Goal: Task Accomplishment & Management: Use online tool/utility

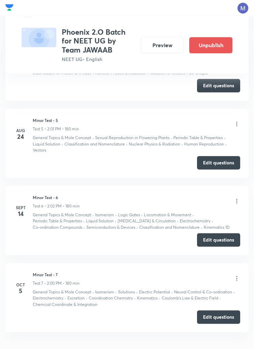
scroll to position [630, 0]
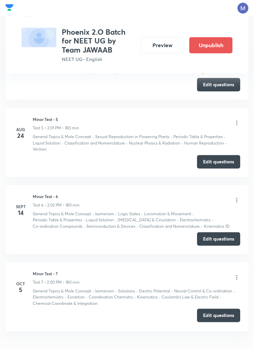
click at [213, 312] on button "Edit questions" at bounding box center [218, 315] width 43 height 13
click at [220, 311] on button "Edit questions" at bounding box center [218, 315] width 43 height 13
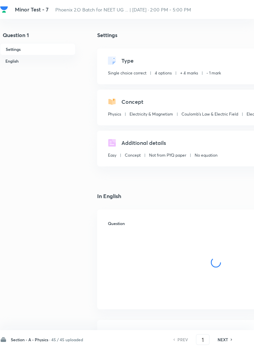
checkbox input "true"
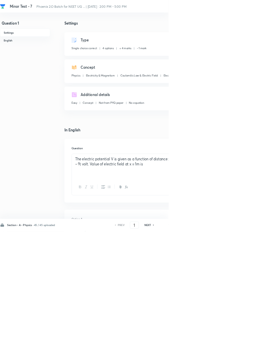
click at [236, 26] on h6 "Question 14" at bounding box center [259, 27] width 81 height 6
type input "14"
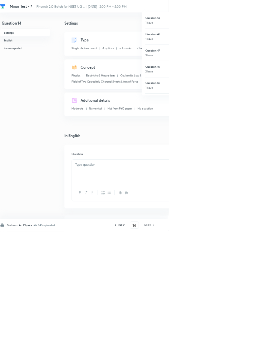
checkbox input "false"
checkbox input "true"
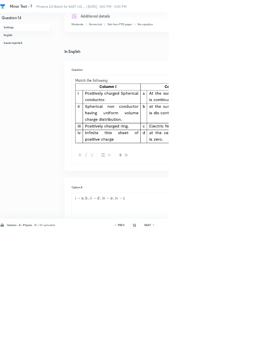
scroll to position [126, 0]
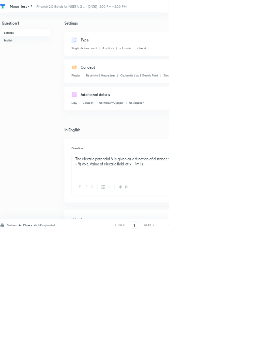
click at [240, 74] on h6 "Question 47" at bounding box center [259, 76] width 81 height 6
type input "47"
checkbox input "true"
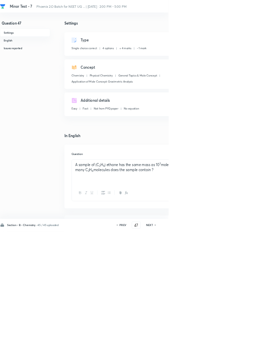
click at [240, 100] on h6 "Question 49" at bounding box center [259, 100] width 81 height 6
type input "49"
checkbox input "true"
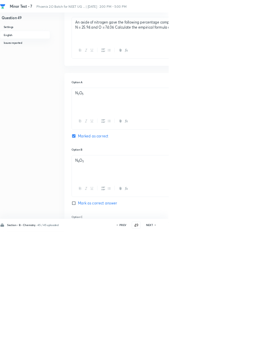
scroll to position [595, 0]
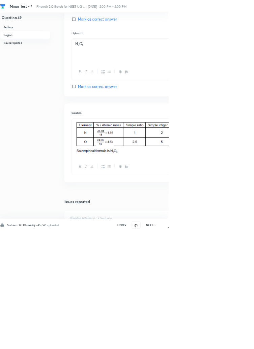
click at [209, 346] on input "49" at bounding box center [205, 340] width 13 height 12
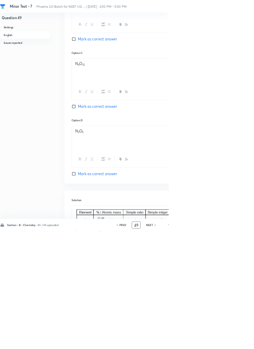
scroll to position [644, 0]
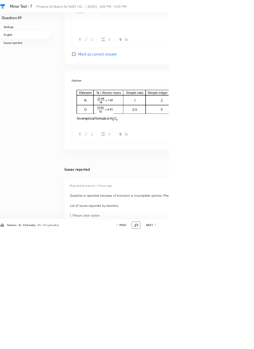
click at [209, 346] on input "49" at bounding box center [205, 340] width 13 height 12
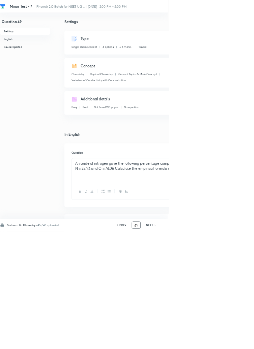
scroll to position [0, 0]
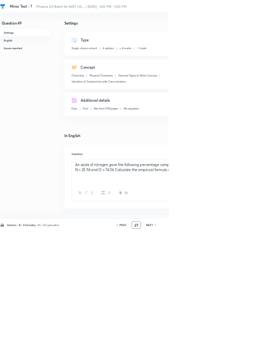
click at [249, 126] on h6 "Question 80" at bounding box center [259, 128] width 81 height 6
type input "80"
checkbox input "false"
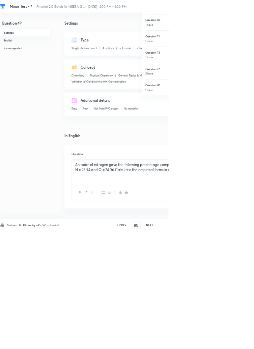
checkbox input "true"
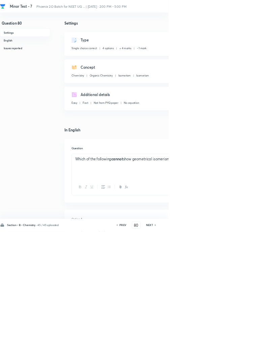
click at [253, 333] on h6 "Option A" at bounding box center [216, 330] width 216 height 6
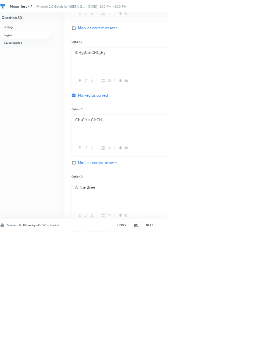
scroll to position [426, 0]
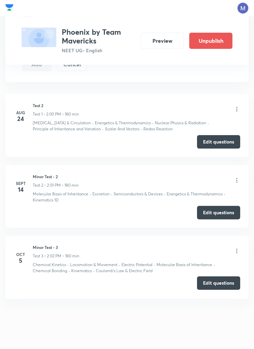
click at [213, 283] on button "Edit questions" at bounding box center [218, 282] width 43 height 13
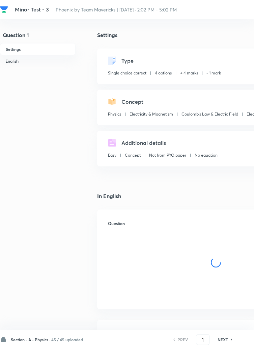
checkbox input "true"
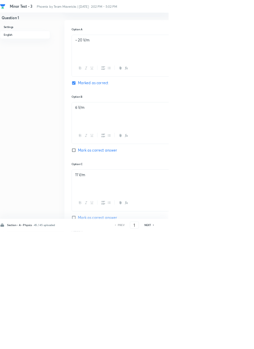
scroll to position [285, 0]
click at [236, 49] on h6 "Question 74" at bounding box center [259, 51] width 81 height 6
type input "74"
checkbox input "false"
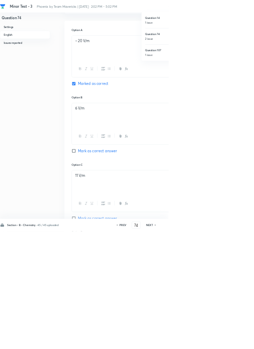
checkbox input "true"
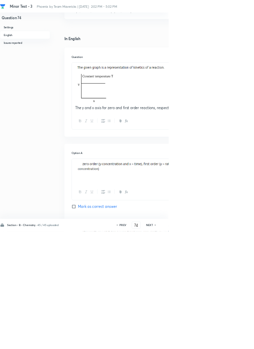
scroll to position [0, 0]
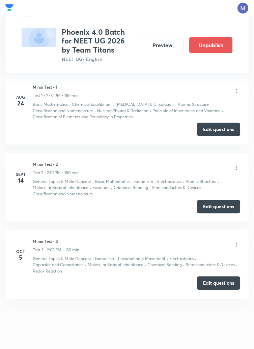
click at [211, 282] on button "Edit questions" at bounding box center [218, 282] width 43 height 13
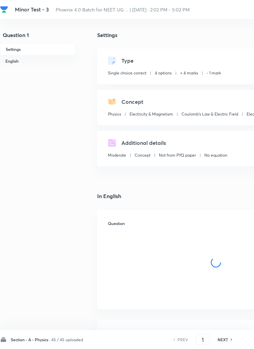
checkbox input "true"
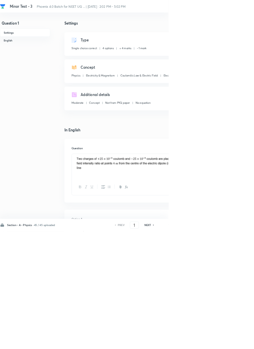
click at [253, 15] on div at bounding box center [127, 174] width 254 height 349
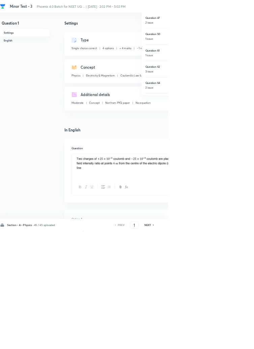
click at [246, 25] on h6 "Question 47" at bounding box center [259, 27] width 81 height 6
type input "47"
checkbox input "false"
checkbox input "true"
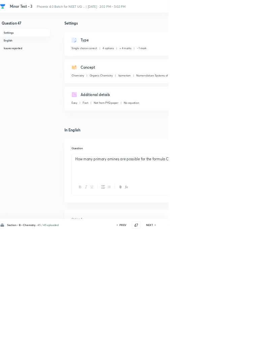
click at [237, 49] on h6 "Question 50" at bounding box center [259, 51] width 81 height 6
type input "50"
checkbox input "false"
checkbox input "true"
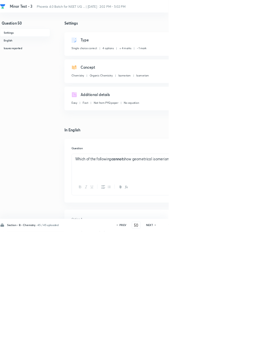
click at [243, 75] on h6 "Question 61" at bounding box center [259, 76] width 81 height 6
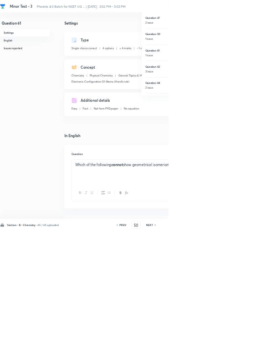
type input "61"
checkbox input "false"
checkbox input "true"
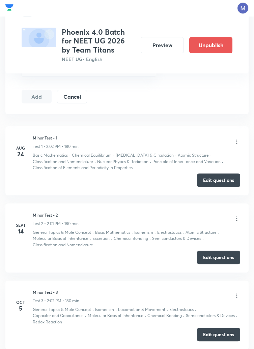
scroll to position [327, 0]
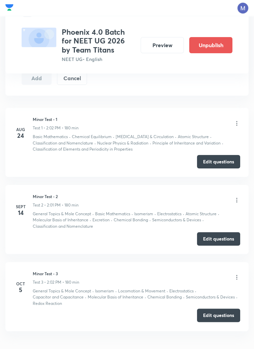
click at [222, 318] on button "Edit questions" at bounding box center [218, 315] width 43 height 13
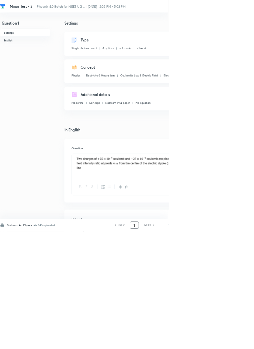
click at [203, 346] on input "1" at bounding box center [202, 340] width 13 height 12
click at [235, 76] on h6 "Question 61" at bounding box center [259, 76] width 81 height 6
type input "61"
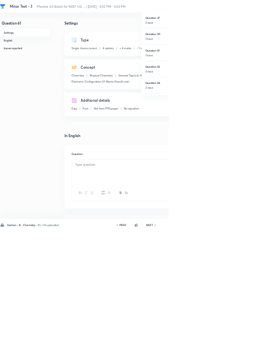
checkbox input "false"
checkbox input "true"
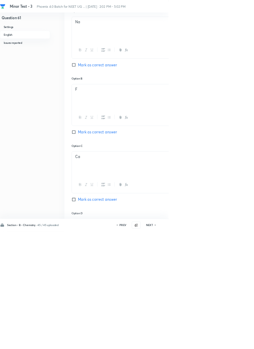
scroll to position [480, 0]
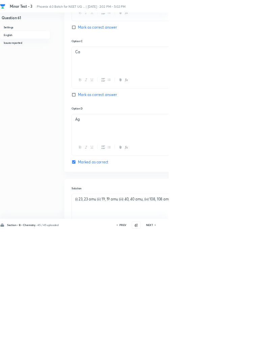
click at [227, 343] on h6 "NEXT" at bounding box center [225, 340] width 10 height 6
type input "62"
checkbox input "false"
checkbox input "true"
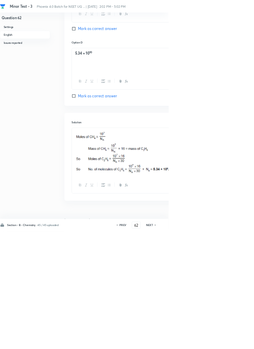
scroll to position [677, 0]
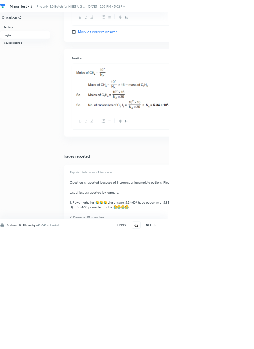
click at [235, 341] on icon at bounding box center [234, 339] width 2 height 3
type input "63"
checkbox input "true"
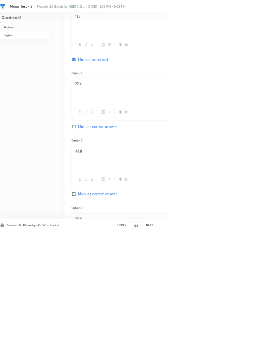
scroll to position [352, 0]
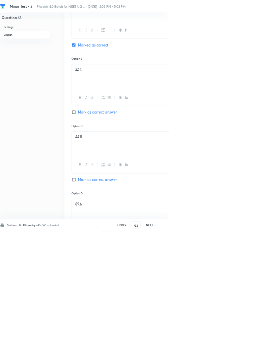
click at [186, 343] on h6 "PREV" at bounding box center [185, 340] width 10 height 6
type input "62"
checkbox input "true"
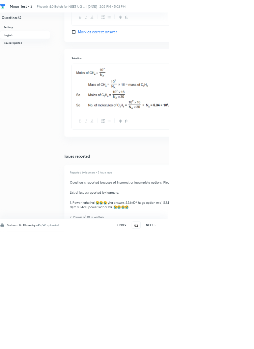
click at [253, 8] on div at bounding box center [127, 174] width 254 height 349
click at [253, 2] on div at bounding box center [127, 174] width 254 height 349
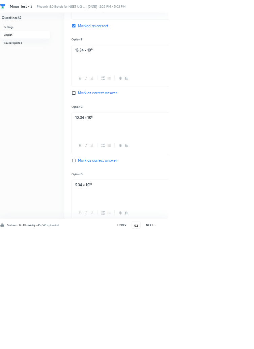
scroll to position [384, 0]
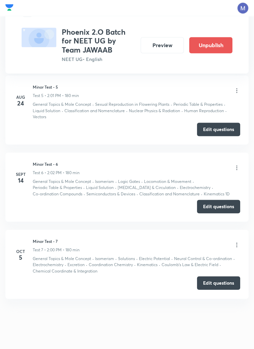
click at [218, 281] on button "Edit questions" at bounding box center [218, 282] width 43 height 13
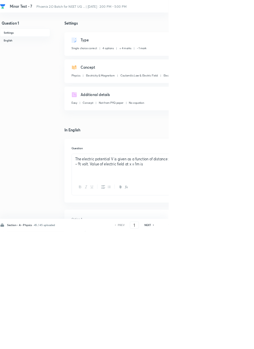
click at [253, 135] on p "1 issue" at bounding box center [259, 136] width 81 height 6
type input "80"
checkbox input "false"
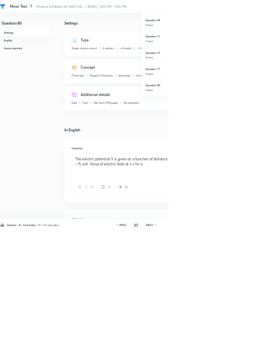
checkbox input "true"
